Goal: Register for event/course

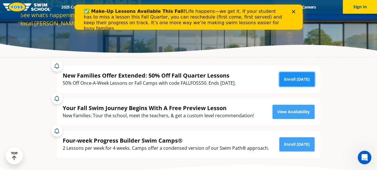
click at [293, 77] on link "Enroll Today" at bounding box center [297, 79] width 35 height 14
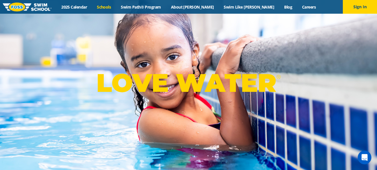
click at [116, 8] on link "Schools" at bounding box center [104, 6] width 24 height 5
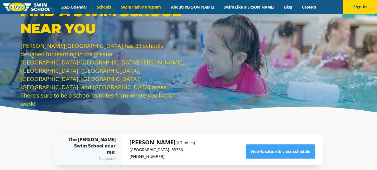
click at [149, 8] on link "Swim Path® Program" at bounding box center [141, 6] width 50 height 5
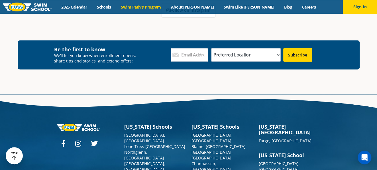
scroll to position [1681, 0]
